Goal: Information Seeking & Learning: Learn about a topic

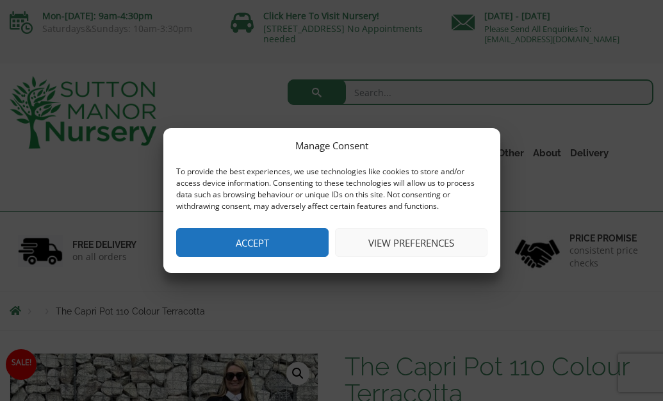
click at [279, 247] on button "Accept" at bounding box center [252, 242] width 152 height 29
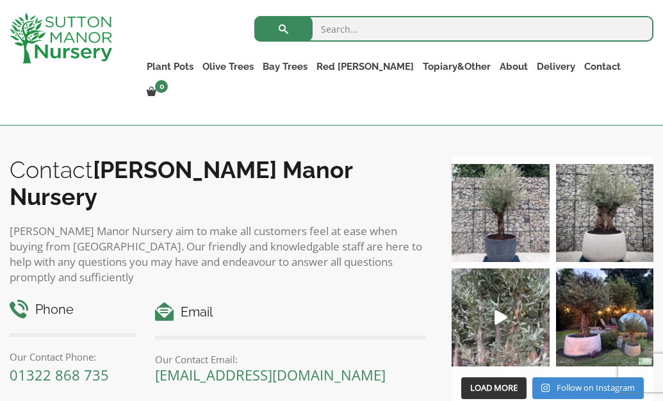
scroll to position [1542, 0]
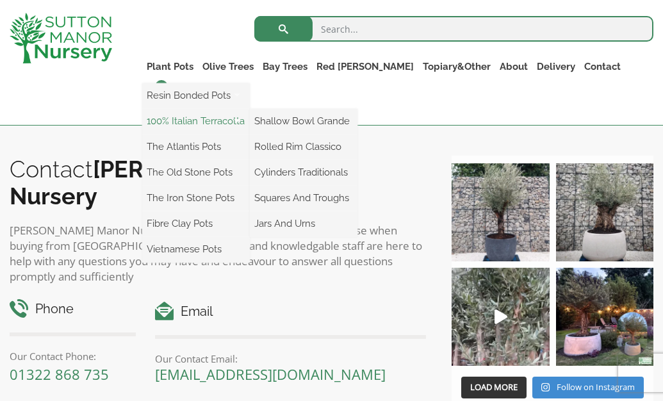
click at [250, 120] on link "100% Italian Terracotta" at bounding box center [196, 120] width 108 height 19
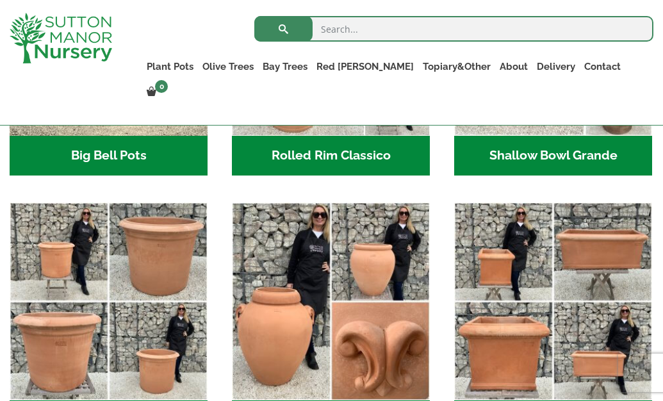
scroll to position [664, 0]
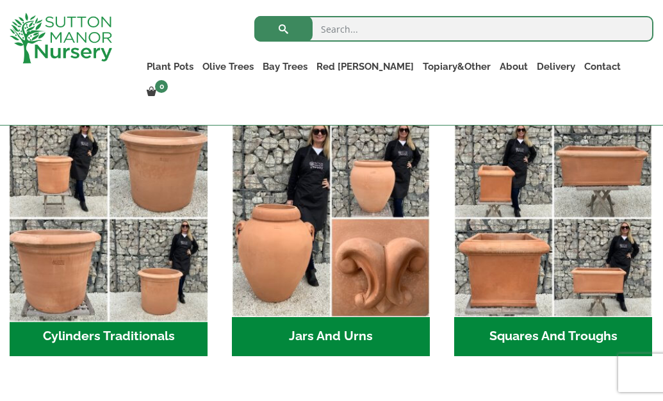
click at [168, 273] on img "Visit product category Cylinders Traditionals" at bounding box center [108, 218] width 208 height 208
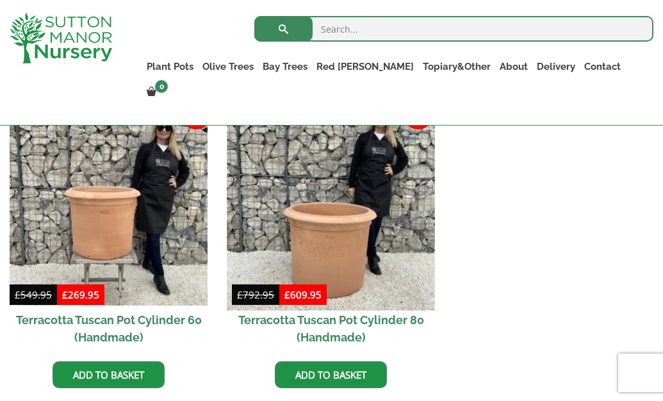
scroll to position [582, 0]
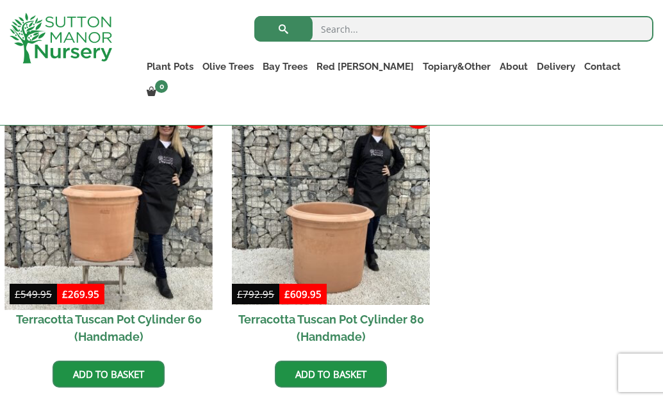
click at [97, 254] on img at bounding box center [108, 206] width 208 height 208
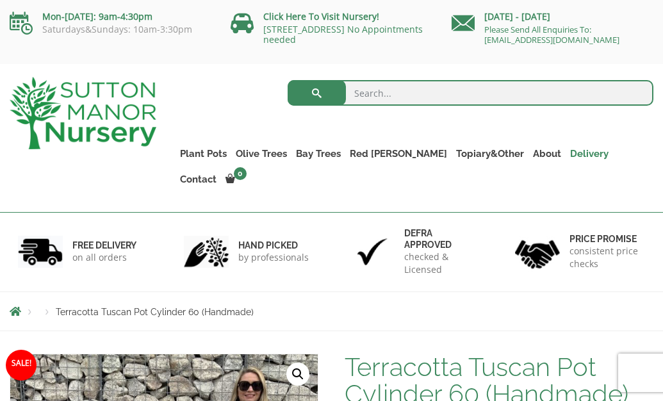
click at [566, 154] on link "Delivery" at bounding box center [589, 154] width 47 height 18
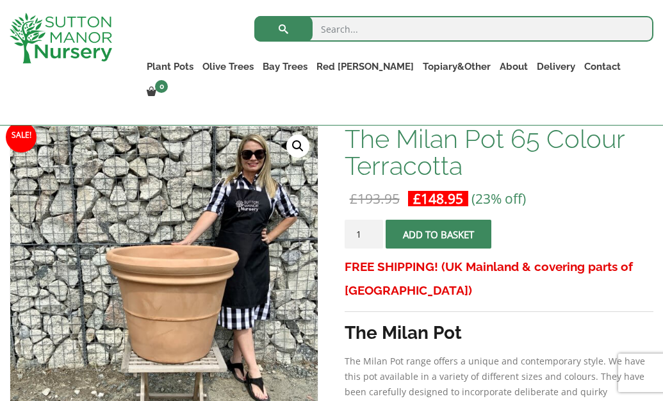
scroll to position [170, 0]
